Goal: Navigation & Orientation: Find specific page/section

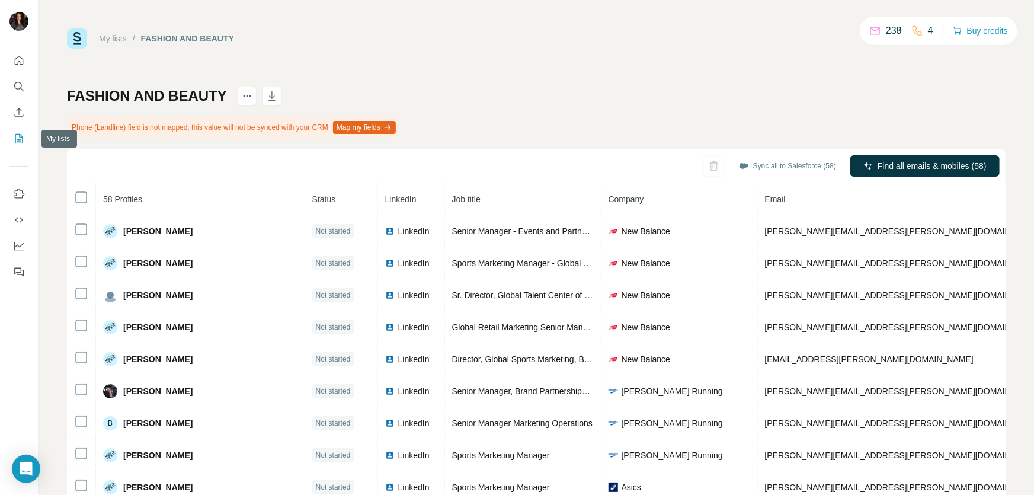
click at [18, 141] on icon "My lists" at bounding box center [20, 138] width 6 height 8
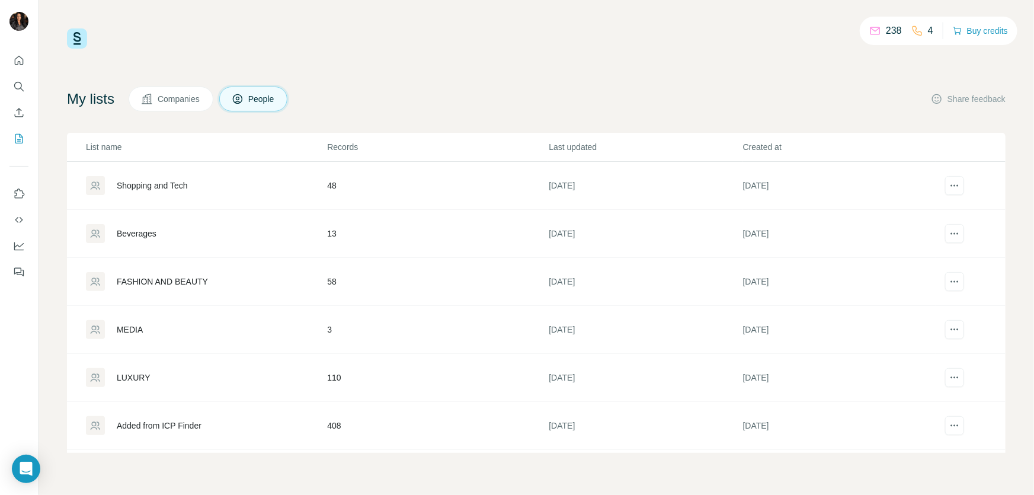
click at [149, 181] on div "Shopping and Tech" at bounding box center [152, 185] width 71 height 12
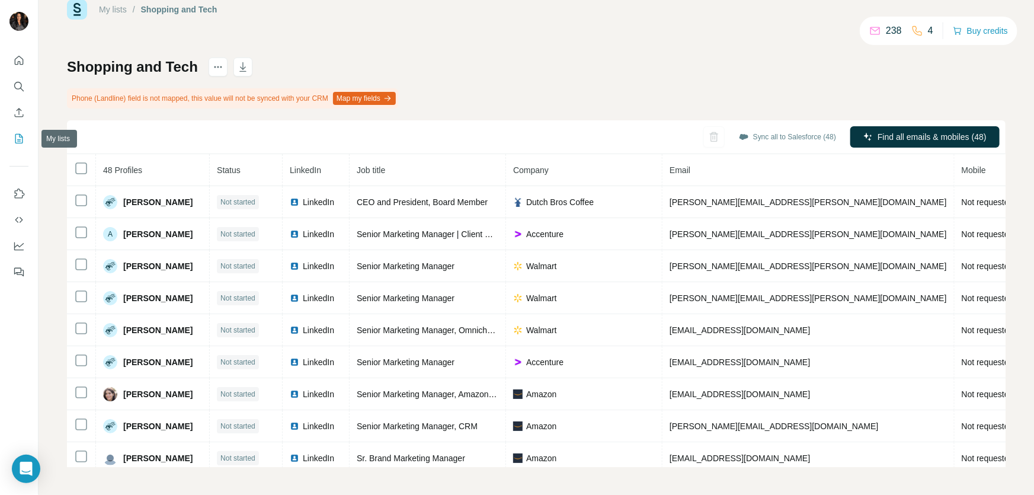
click at [21, 136] on icon "My lists" at bounding box center [20, 138] width 6 height 8
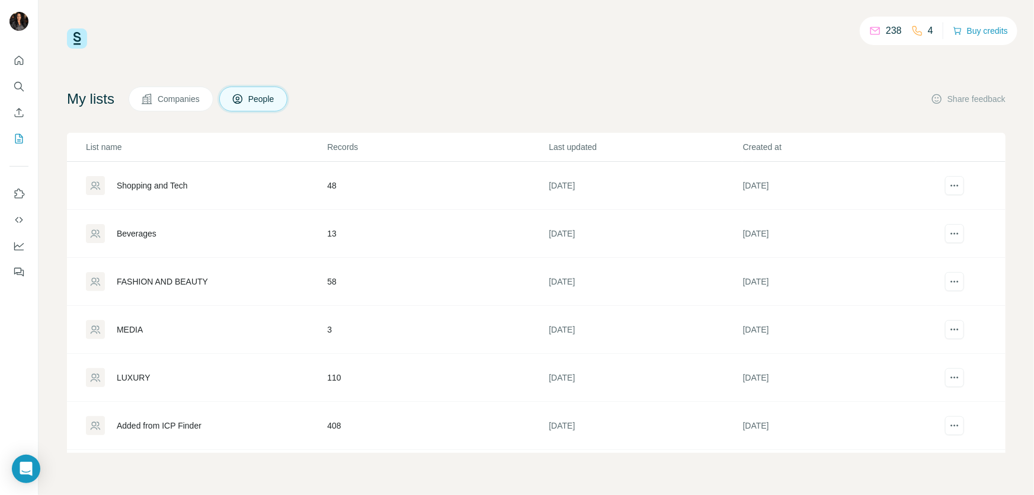
click at [245, 280] on div "FASHION AND BEAUTY" at bounding box center [206, 281] width 240 height 19
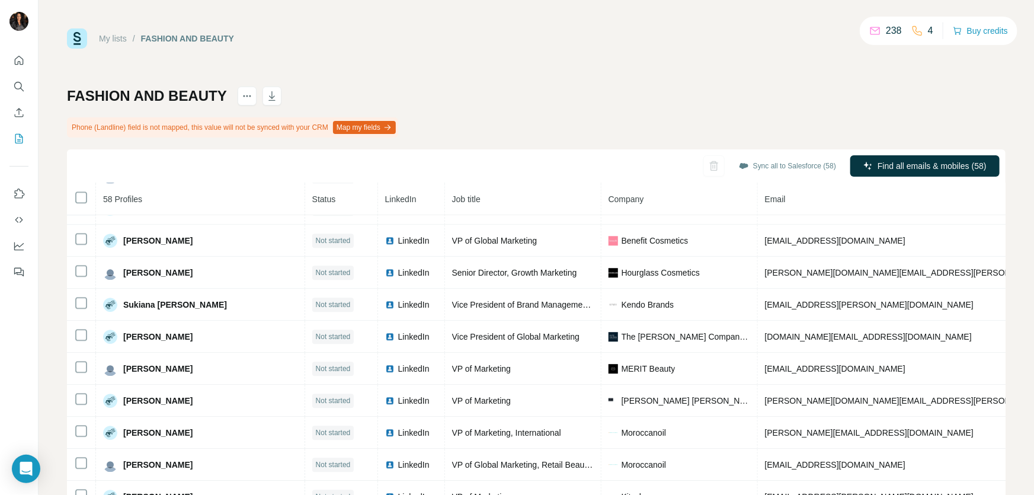
scroll to position [1559, 0]
click at [13, 136] on icon "My lists" at bounding box center [19, 139] width 12 height 12
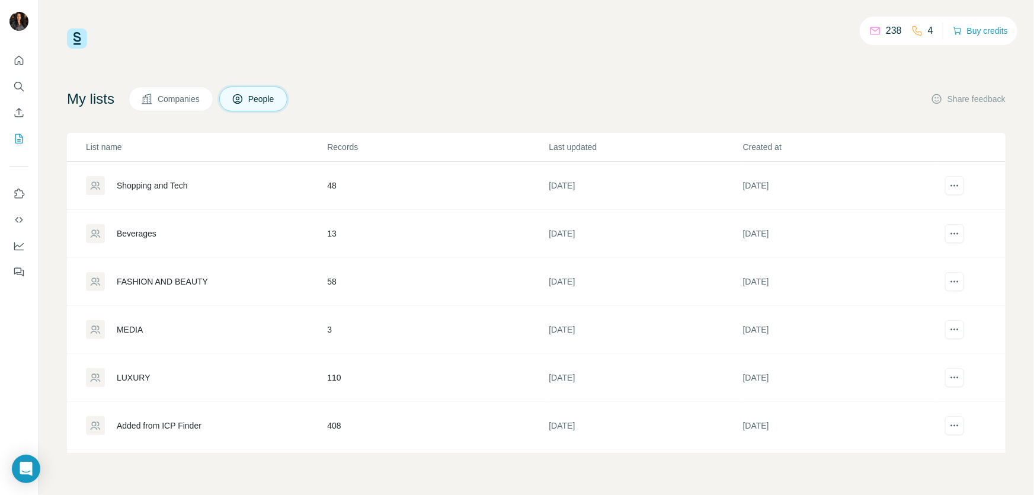
click at [192, 426] on div "Added from ICP Finder" at bounding box center [159, 425] width 85 height 12
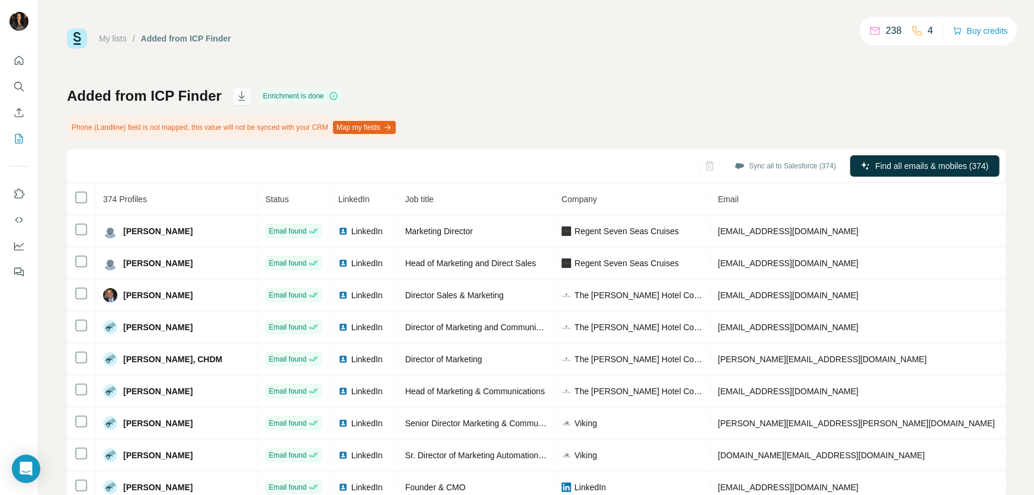
click at [239, 95] on icon "button" at bounding box center [242, 96] width 12 height 12
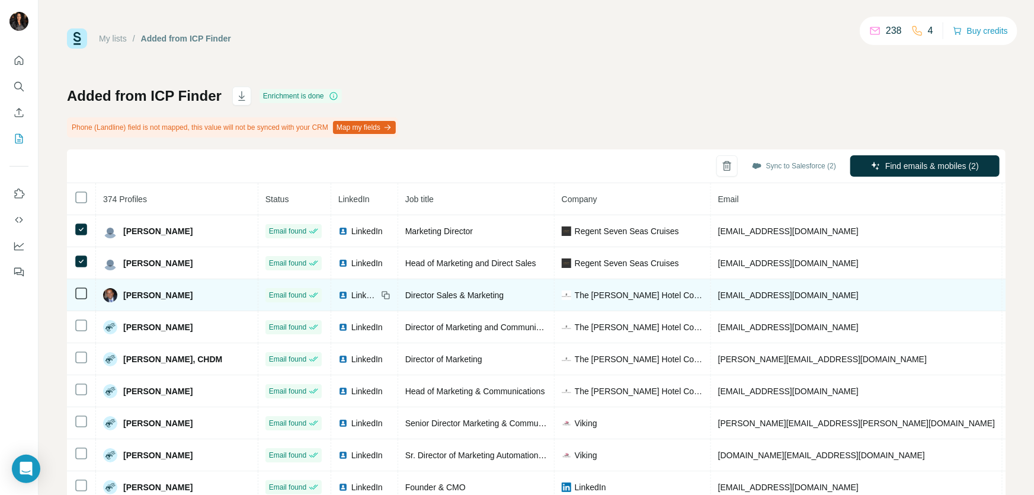
click at [78, 299] on icon at bounding box center [81, 293] width 14 height 14
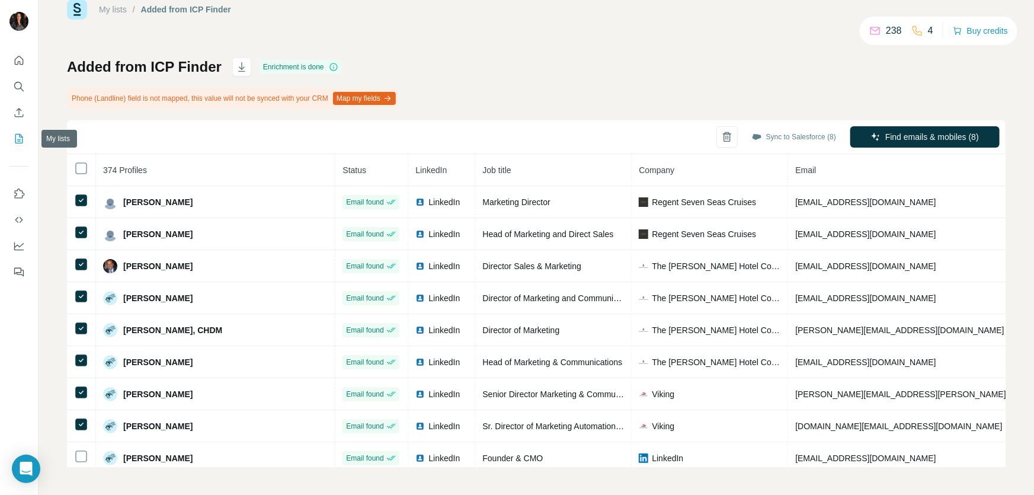
click at [20, 135] on icon "My lists" at bounding box center [19, 138] width 8 height 9
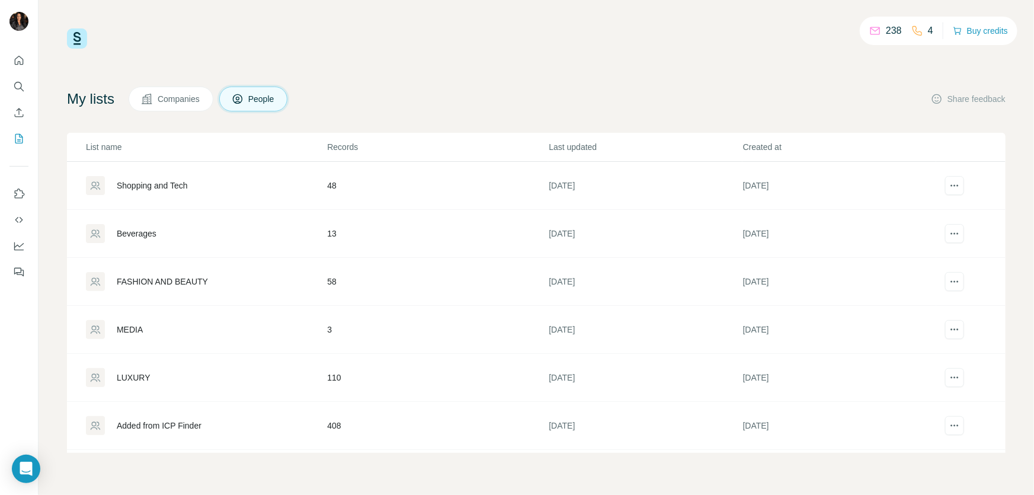
click at [259, 190] on div "Shopping and Tech" at bounding box center [206, 185] width 240 height 19
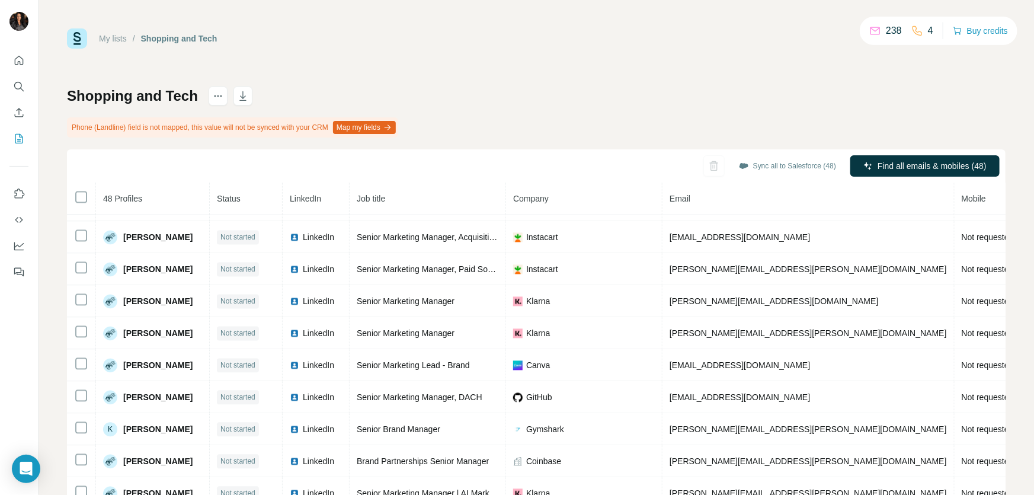
scroll to position [1243, 0]
